Goal: Task Accomplishment & Management: Manage account settings

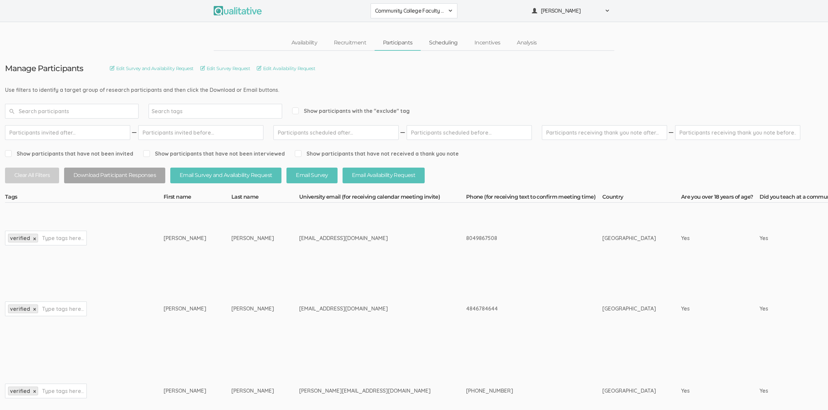
click at [443, 43] on link "Scheduling" at bounding box center [442, 43] width 45 height 14
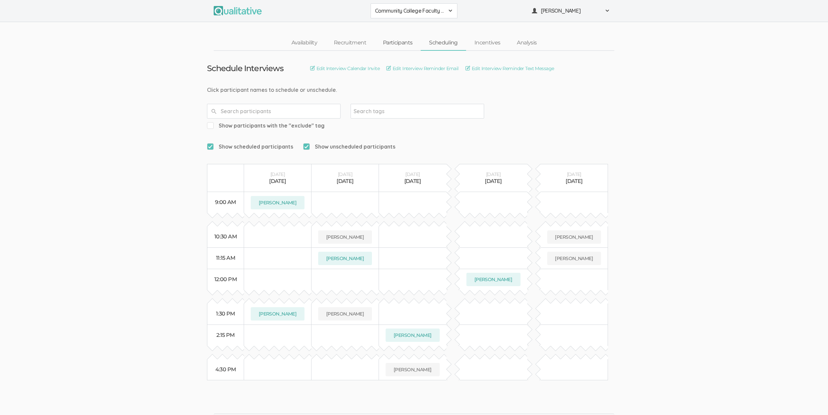
click at [384, 43] on link "Participants" at bounding box center [397, 43] width 46 height 14
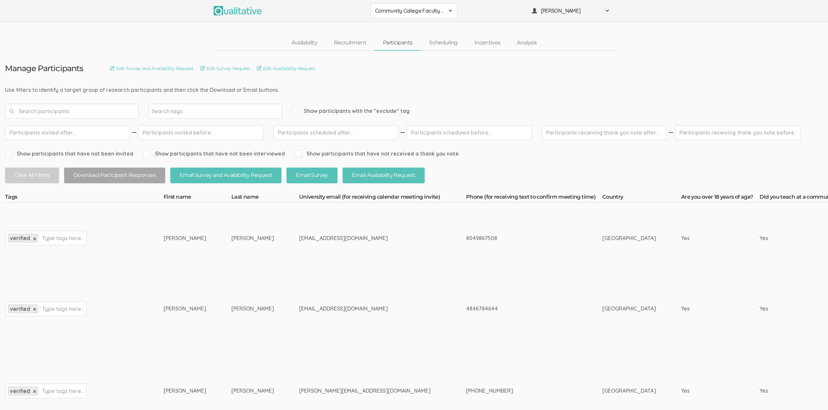
scroll to position [416, 0]
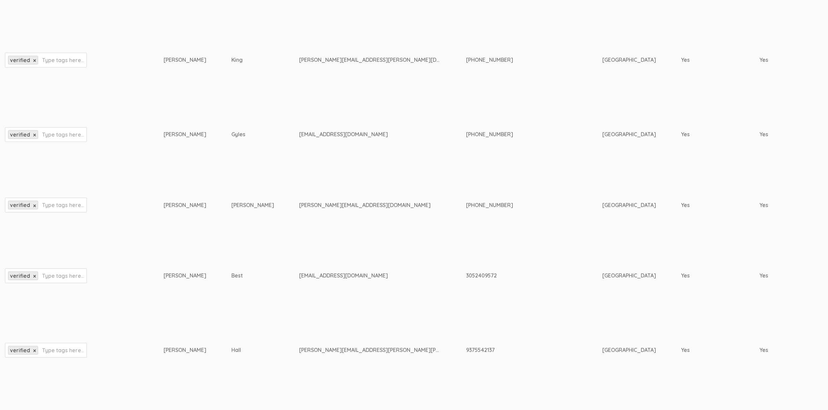
drag, startPoint x: 306, startPoint y: 291, endPoint x: 305, endPoint y: 281, distance: 9.7
click at [306, 290] on td "drstephebest@gmail.com" at bounding box center [382, 275] width 167 height 71
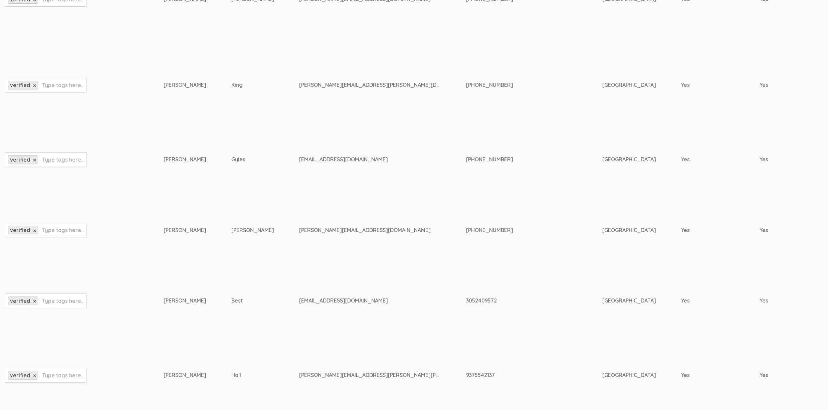
scroll to position [0, 0]
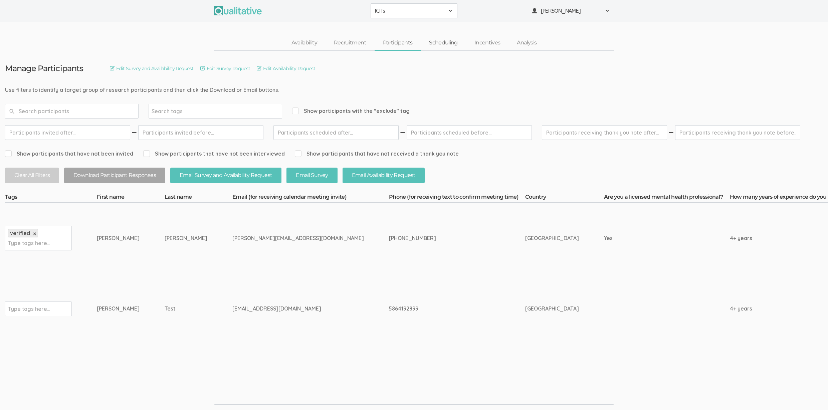
click at [443, 43] on link "Scheduling" at bounding box center [442, 43] width 45 height 14
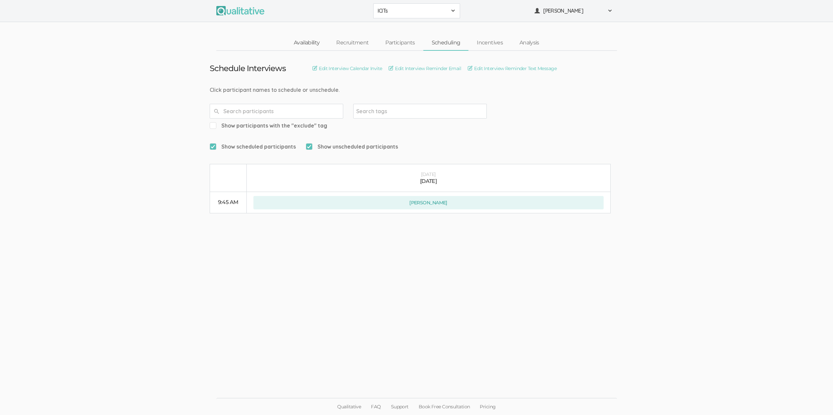
click at [313, 43] on link "Availability" at bounding box center [306, 43] width 42 height 14
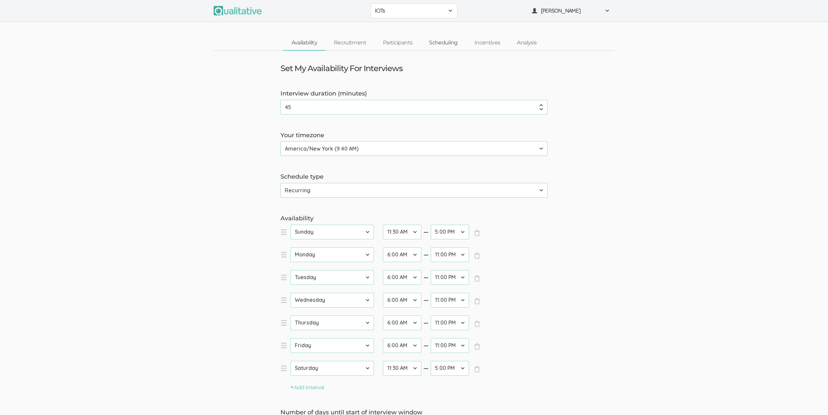
click at [434, 41] on link "Scheduling" at bounding box center [442, 43] width 45 height 14
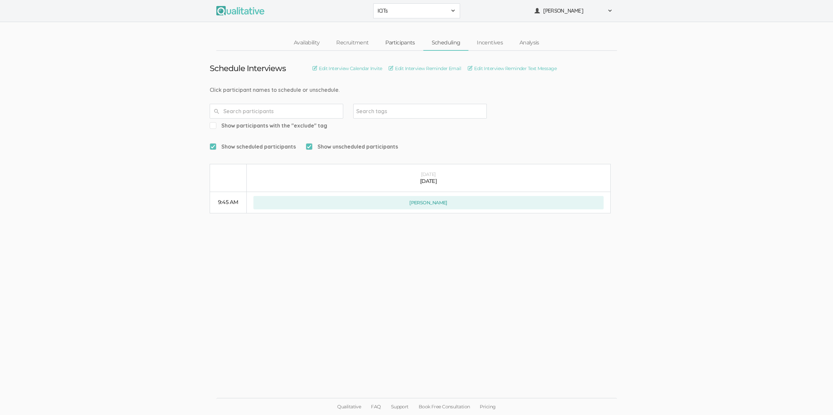
click at [402, 40] on link "Participants" at bounding box center [400, 43] width 46 height 14
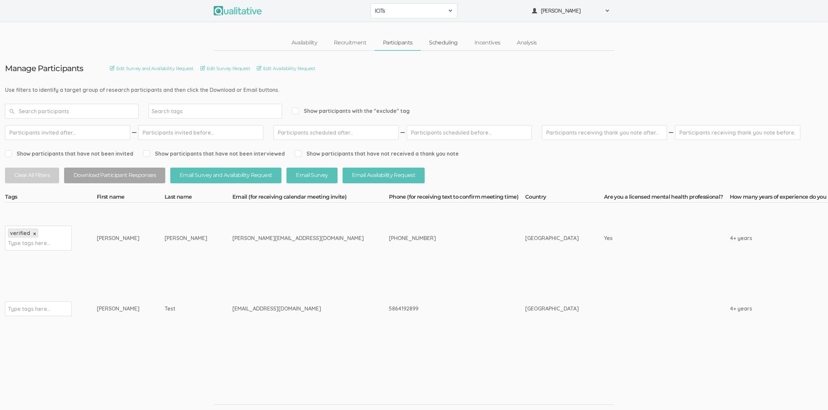
click at [436, 42] on link "Scheduling" at bounding box center [442, 43] width 45 height 14
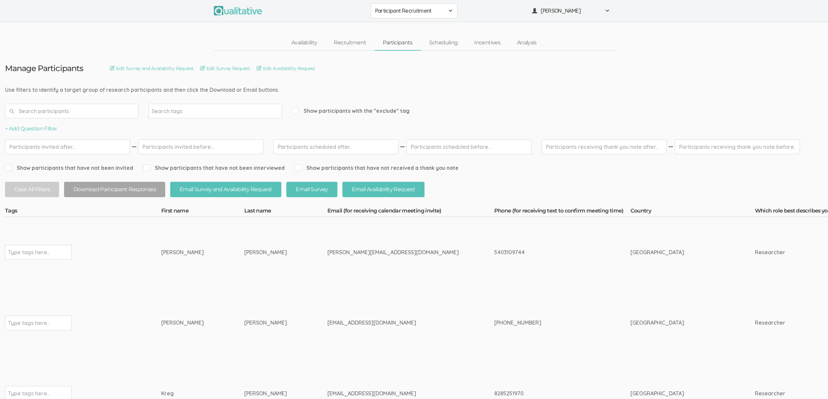
click at [43, 113] on input "text" at bounding box center [71, 111] width 133 height 15
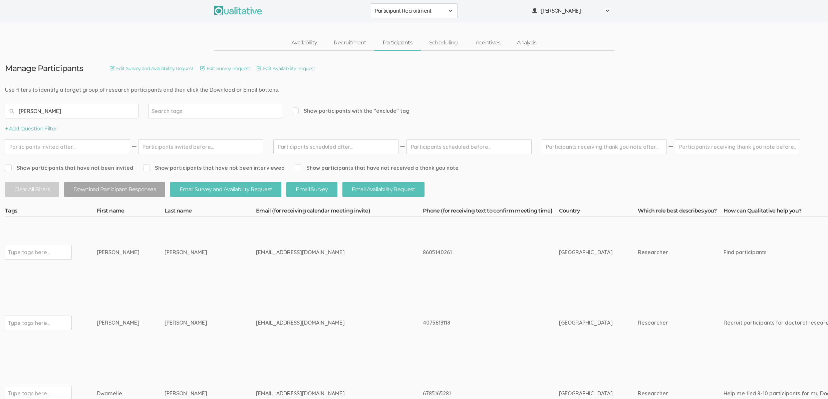
type input "capella"
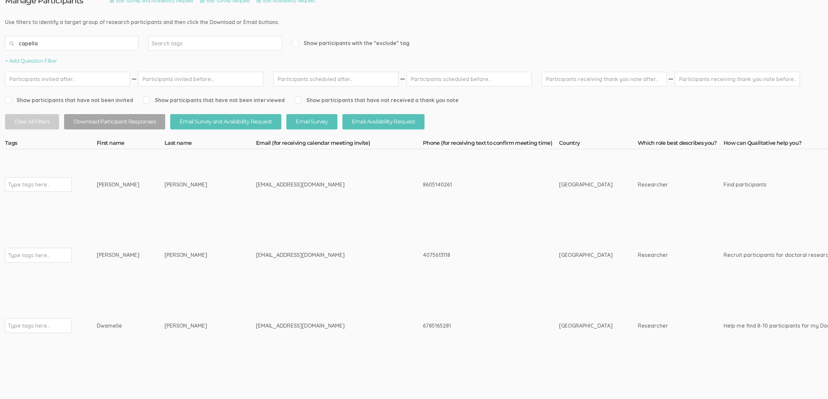
scroll to position [2, 0]
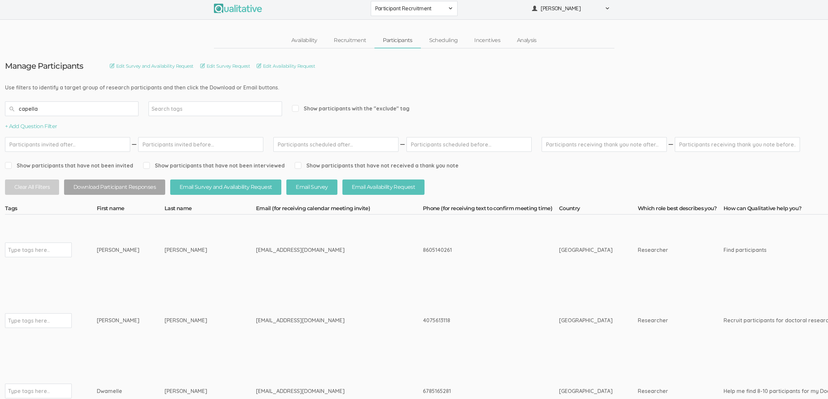
click at [97, 110] on input "capella" at bounding box center [71, 108] width 133 height 15
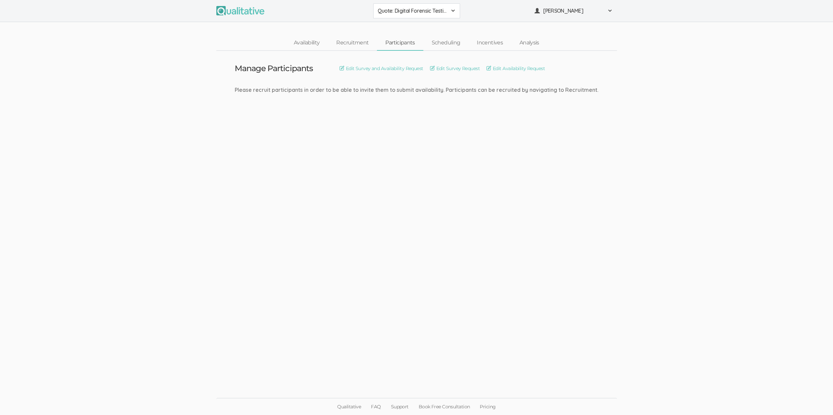
click at [441, 39] on link "Scheduling" at bounding box center [445, 43] width 45 height 14
click at [400, 40] on link "Participants" at bounding box center [400, 43] width 46 height 14
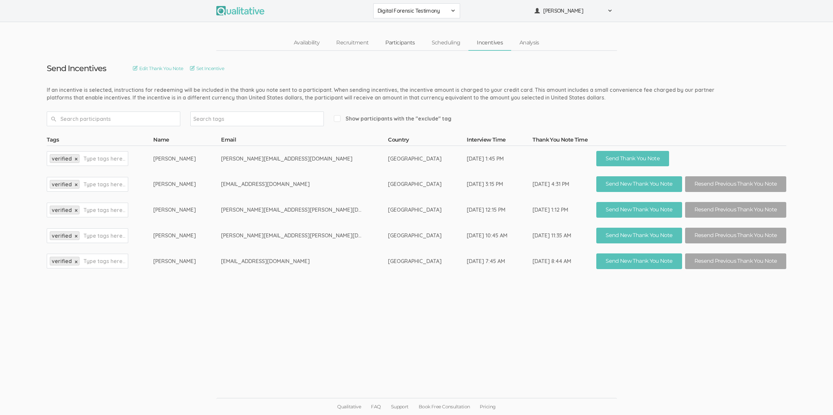
click at [392, 42] on link "Participants" at bounding box center [400, 43] width 46 height 14
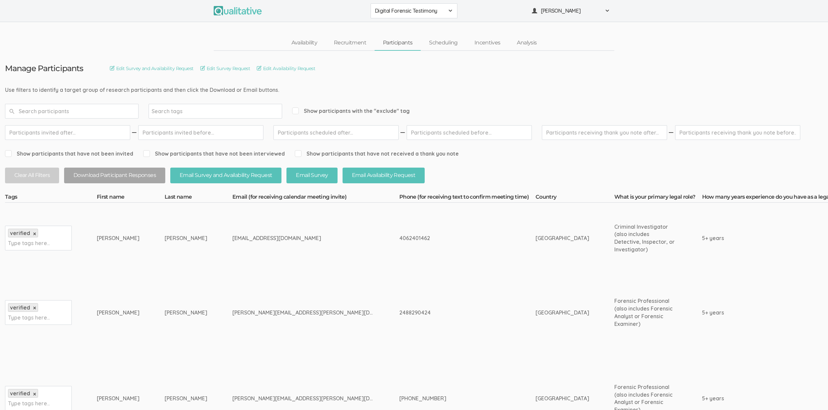
click at [297, 300] on td "[PERSON_NAME][EMAIL_ADDRESS][PERSON_NAME][DOMAIN_NAME]" at bounding box center [315, 312] width 167 height 78
click at [447, 46] on link "Scheduling" at bounding box center [442, 43] width 45 height 14
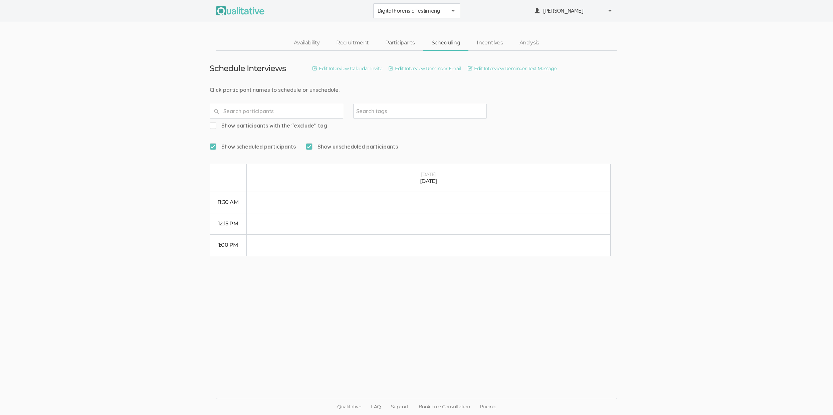
click at [327, 122] on span "Show participants with the "exclude" tag" at bounding box center [268, 126] width 117 height 8
click at [214, 123] on input "Show participants with the "exclude" tag" at bounding box center [212, 125] width 4 height 4
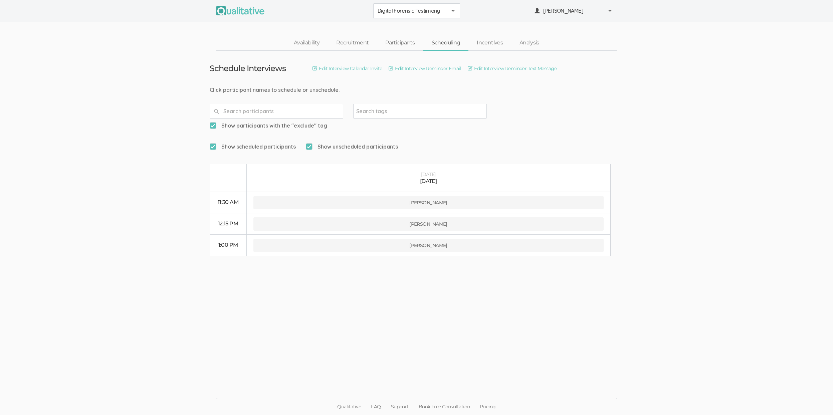
click at [327, 122] on span "Show participants with the "exclude" tag" at bounding box center [268, 126] width 117 height 8
click at [214, 123] on input "Show participants with the "exclude" tag" at bounding box center [212, 125] width 4 height 4
checkbox input "false"
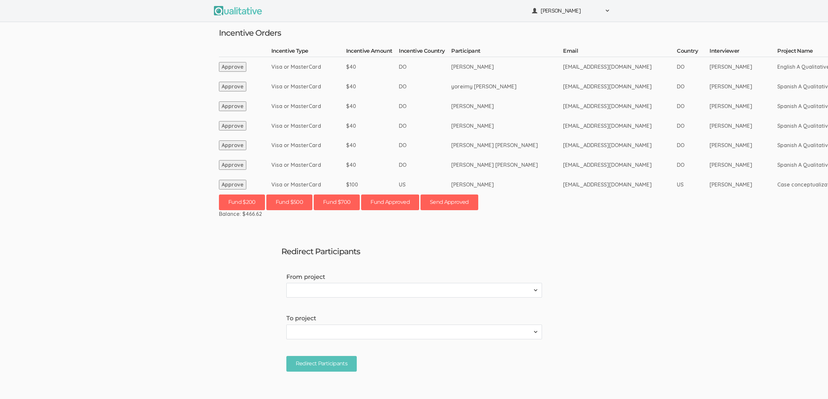
click at [128, 109] on ui-view "[PERSON_NAME] Project Workspace Profile Organization Settings" at bounding box center [414, 199] width 828 height 399
